Goal: Information Seeking & Learning: Learn about a topic

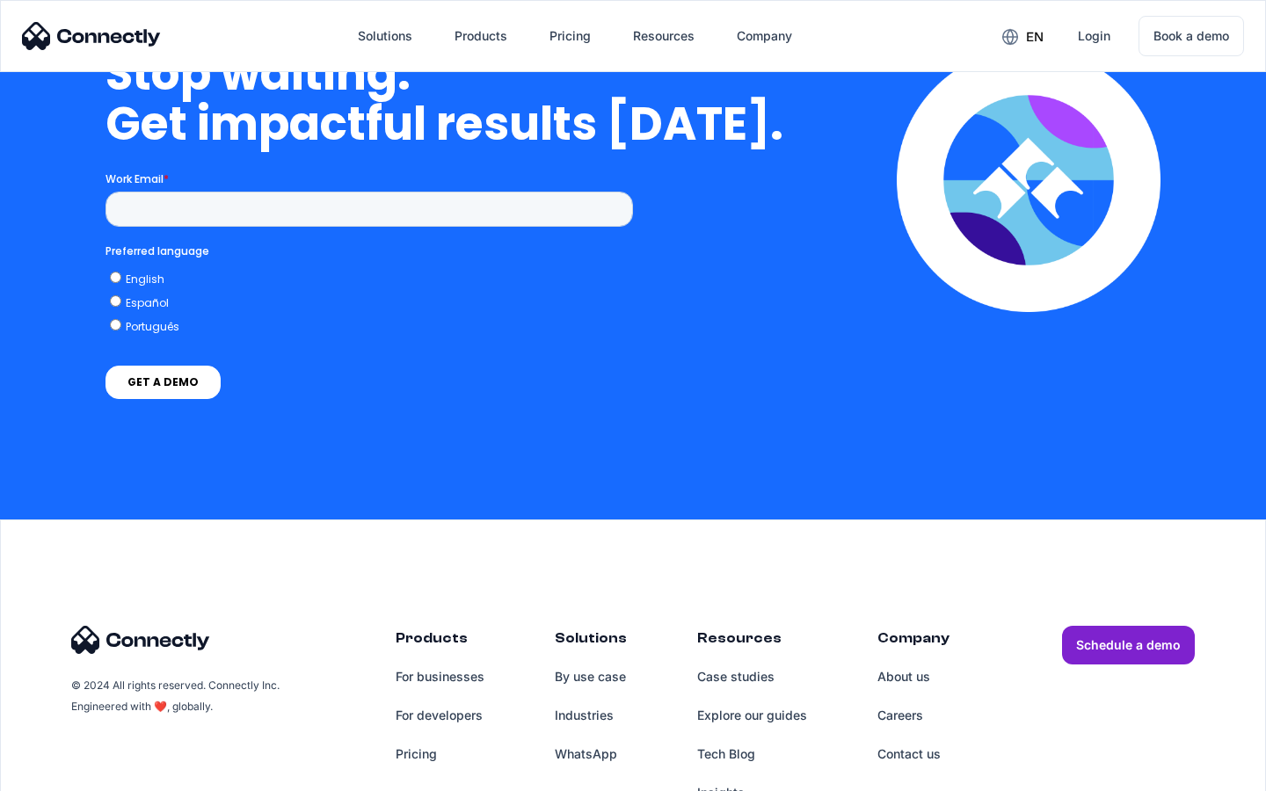
scroll to position [5111, 0]
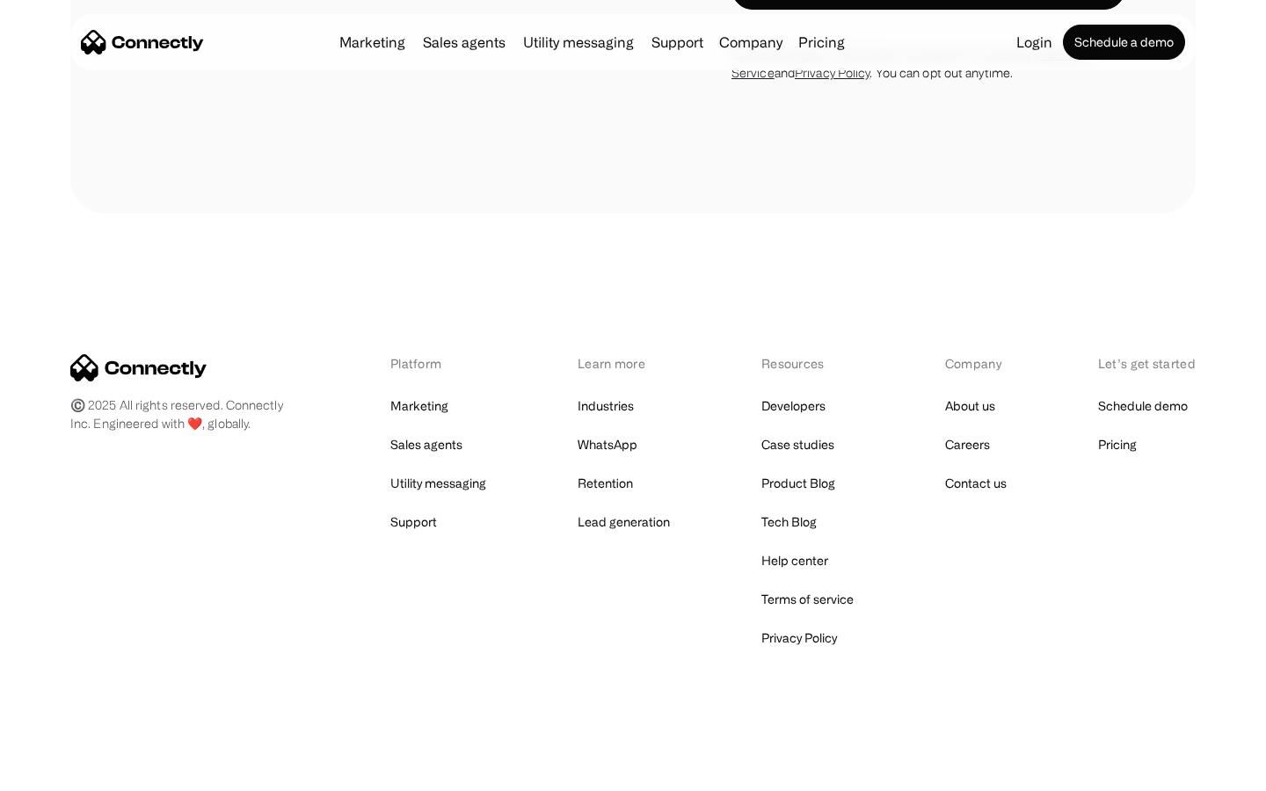
scroll to position [1619, 0]
